Goal: Information Seeking & Learning: Learn about a topic

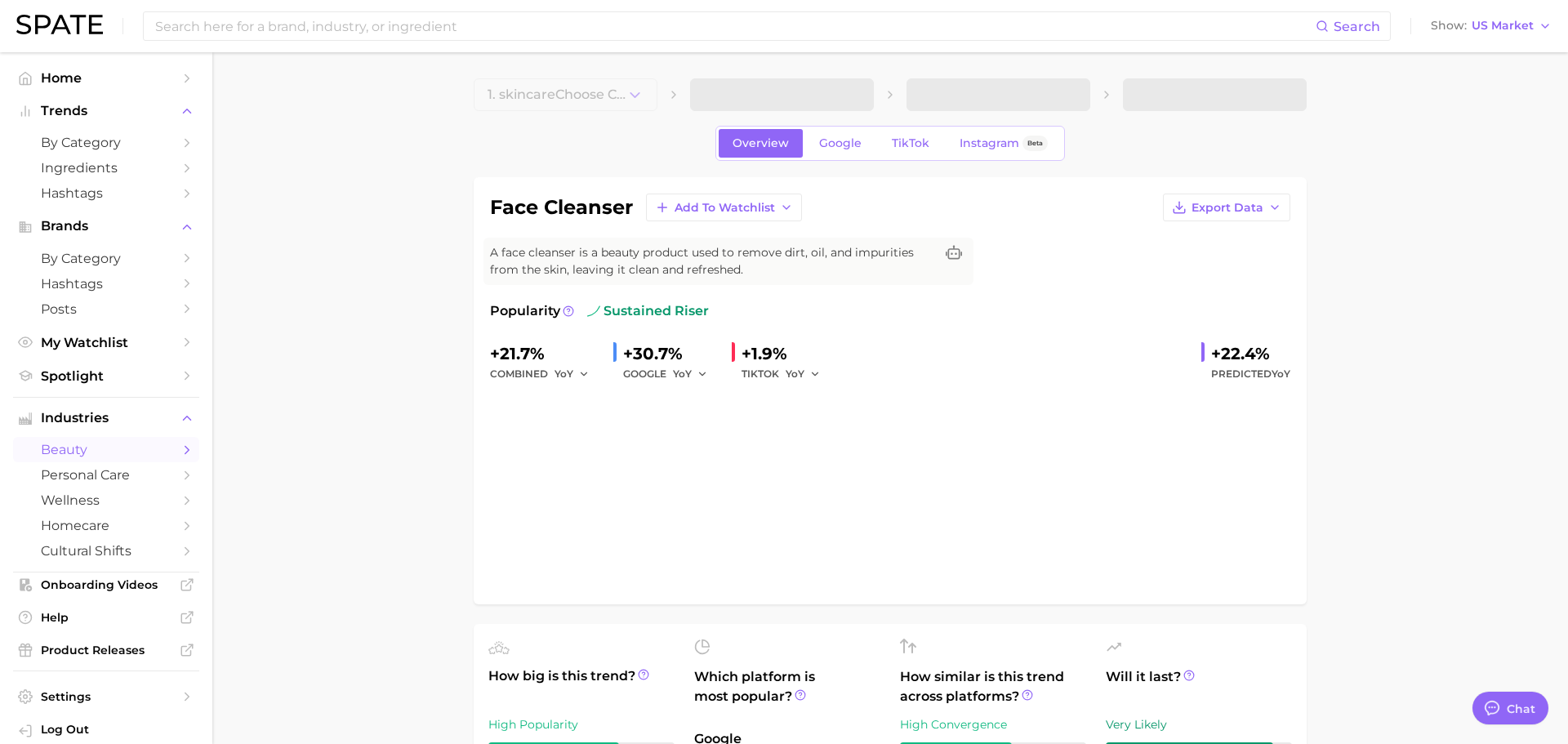
type textarea "x"
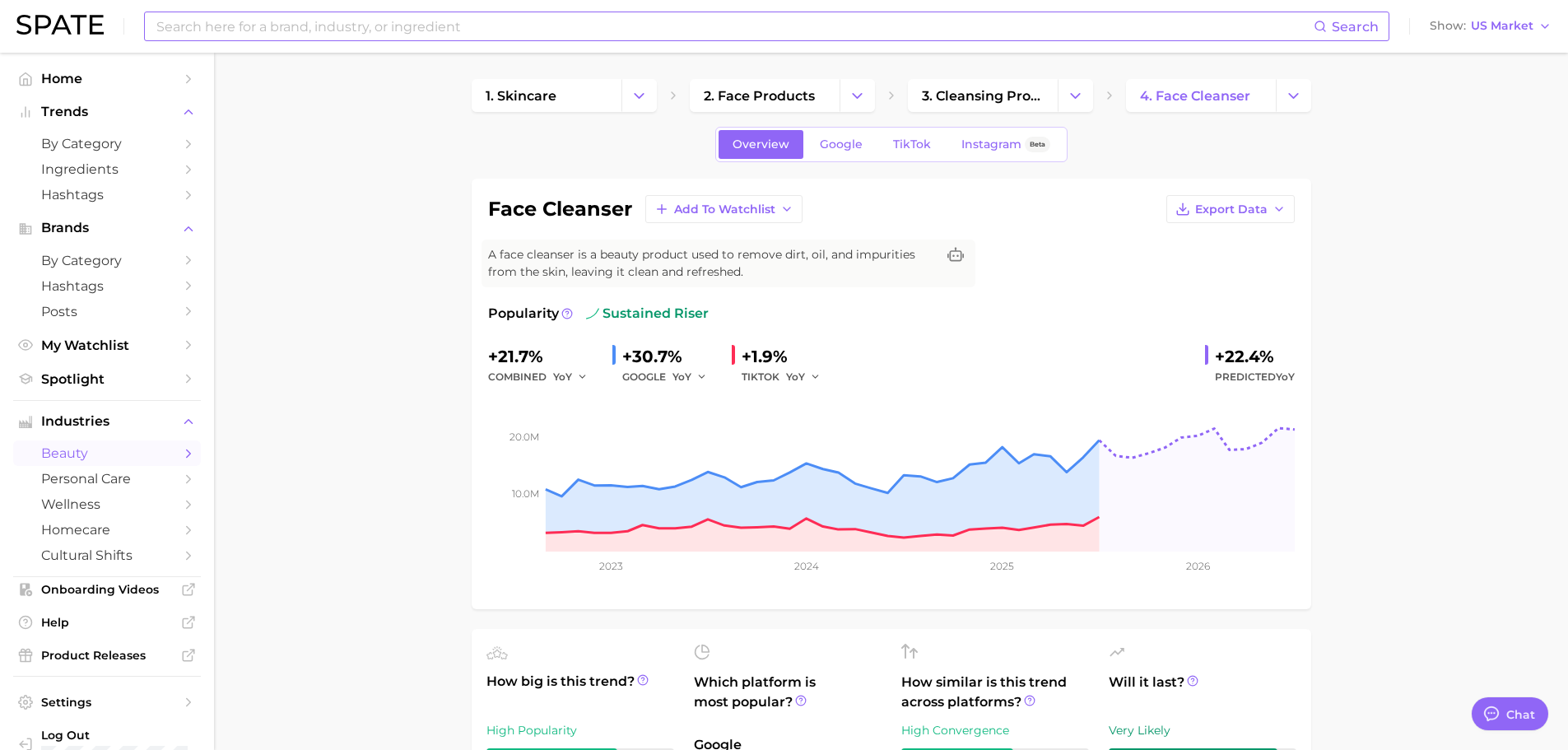
click at [349, 29] on input at bounding box center [734, 26] width 1160 height 28
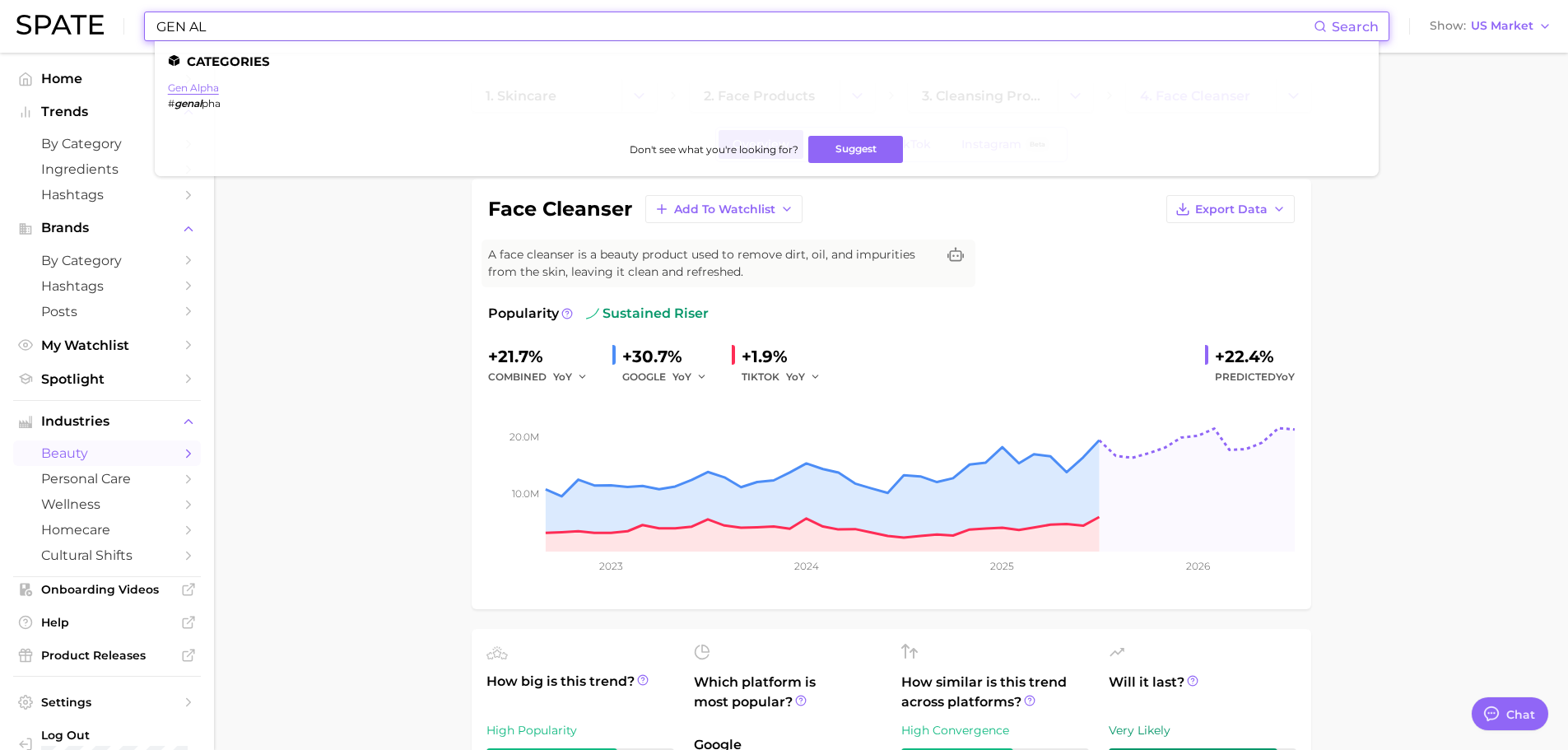
type input "GEN AL"
click at [207, 86] on link "gen alpha" at bounding box center [193, 87] width 51 height 12
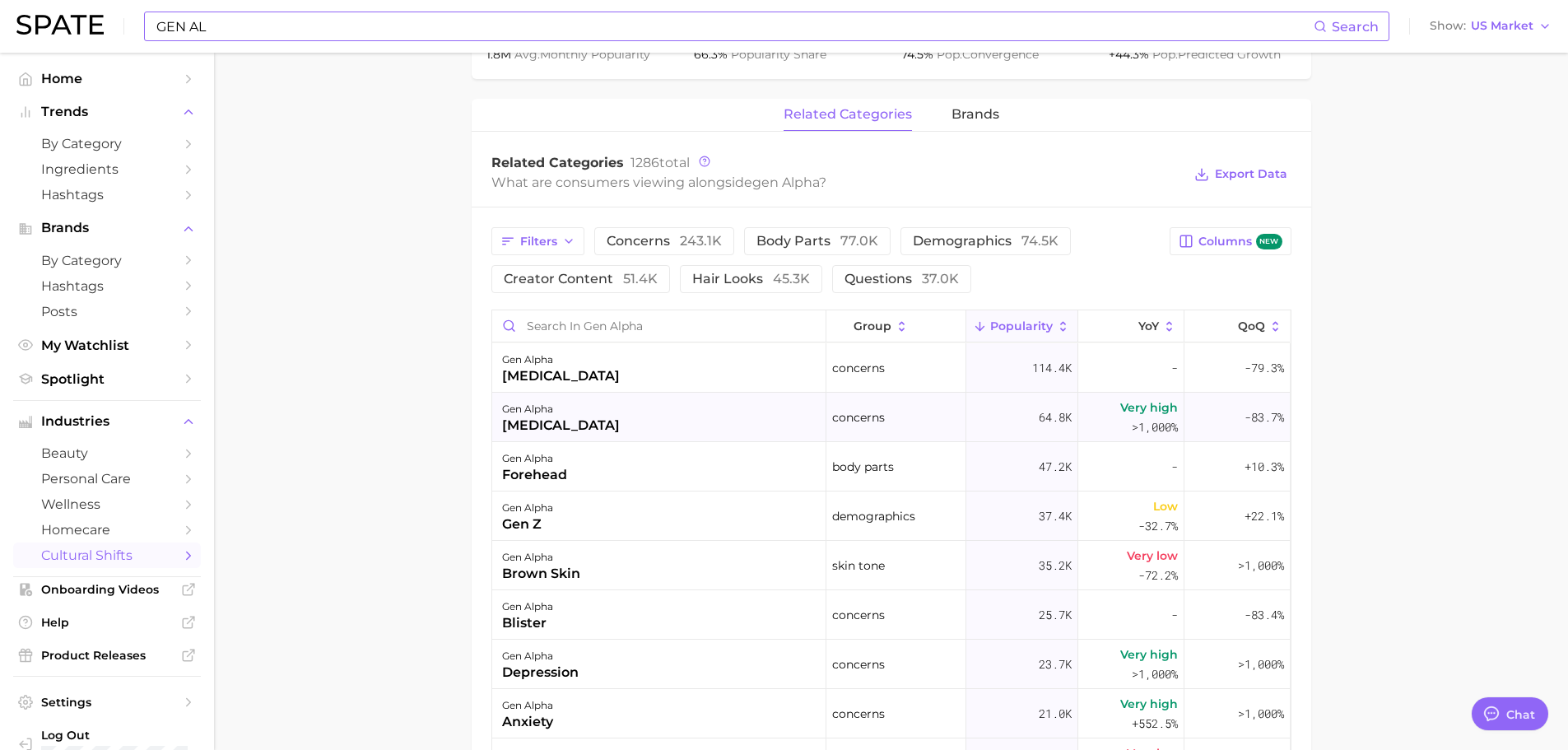
scroll to position [823, 0]
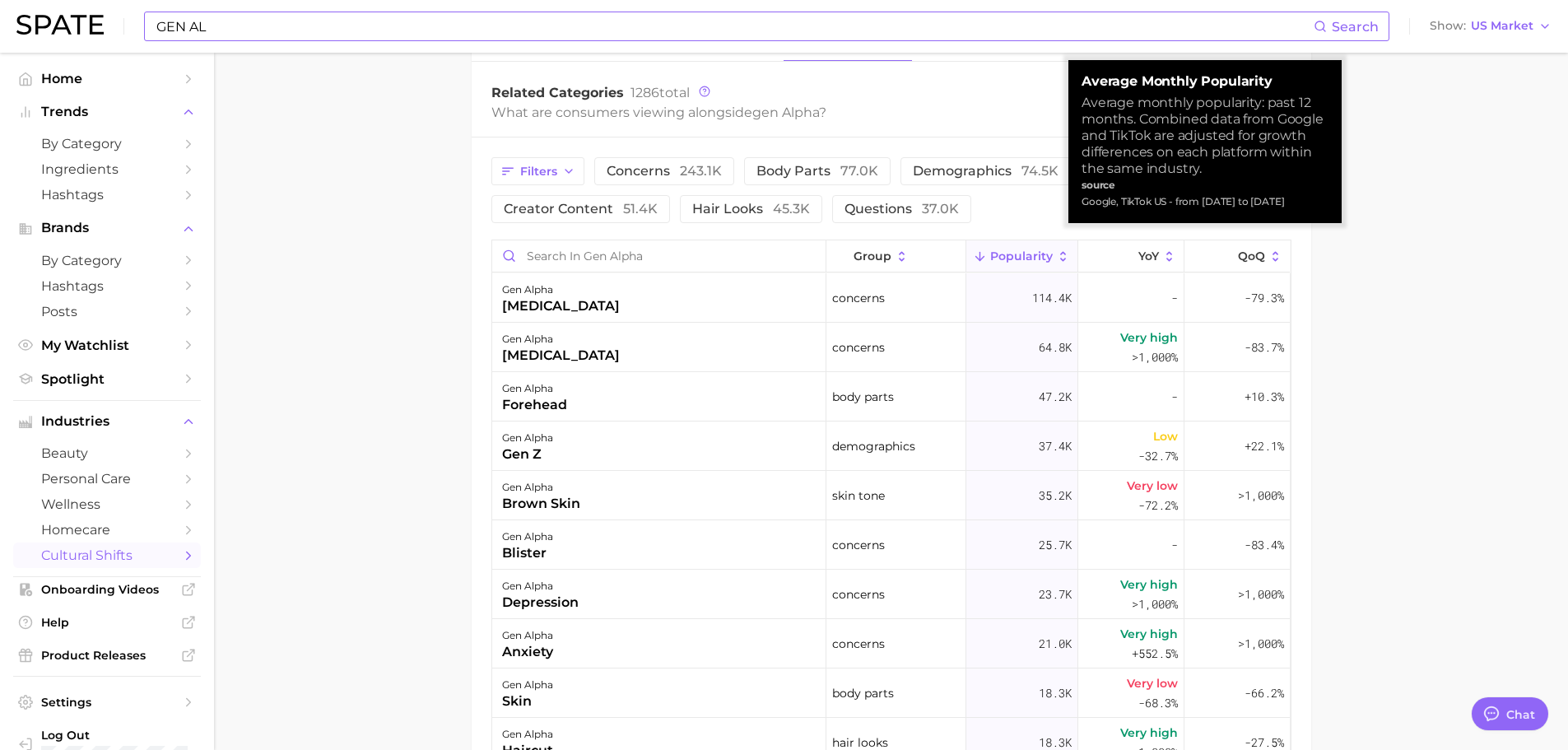
click at [1050, 240] on button "Popularity" at bounding box center [1022, 256] width 112 height 32
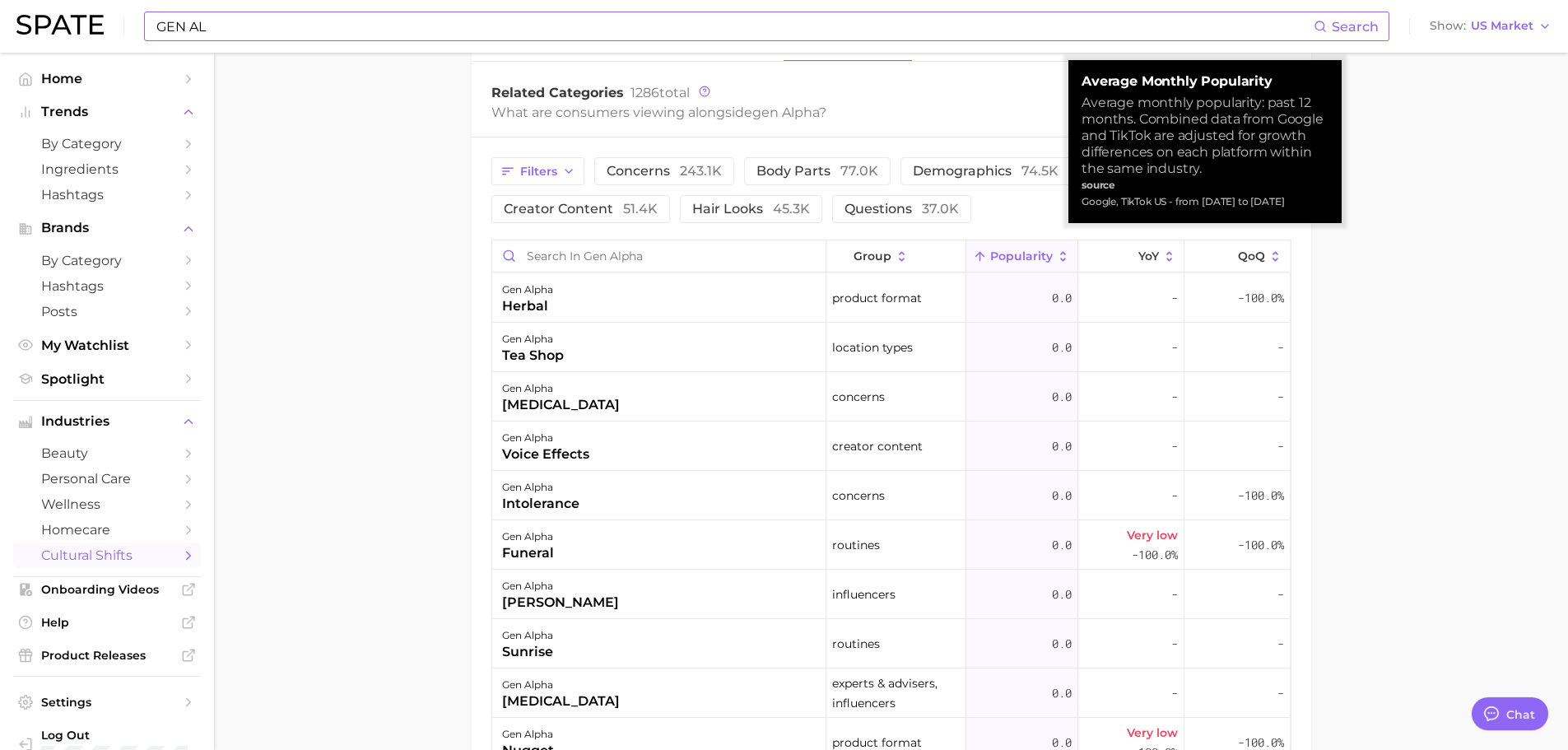
click at [1050, 240] on button "Popularity" at bounding box center [1022, 256] width 112 height 32
